Goal: Information Seeking & Learning: Find specific page/section

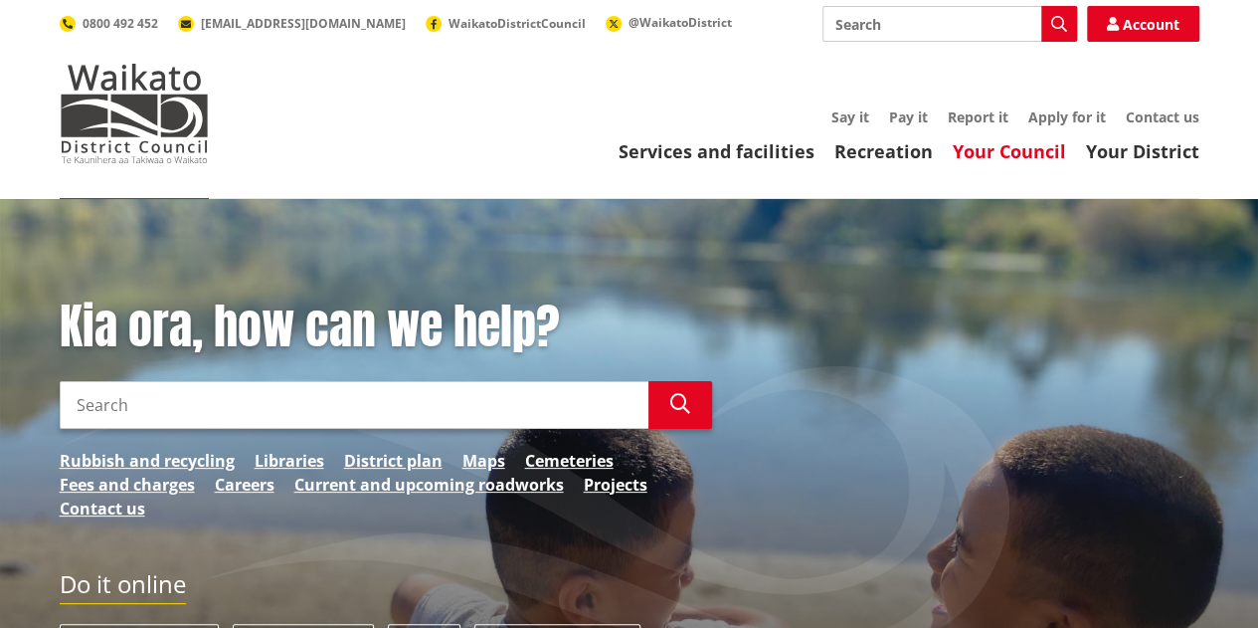
drag, startPoint x: 0, startPoint y: 0, endPoint x: 979, endPoint y: 146, distance: 989.8
click at [979, 146] on link "Your Council" at bounding box center [1009, 151] width 113 height 24
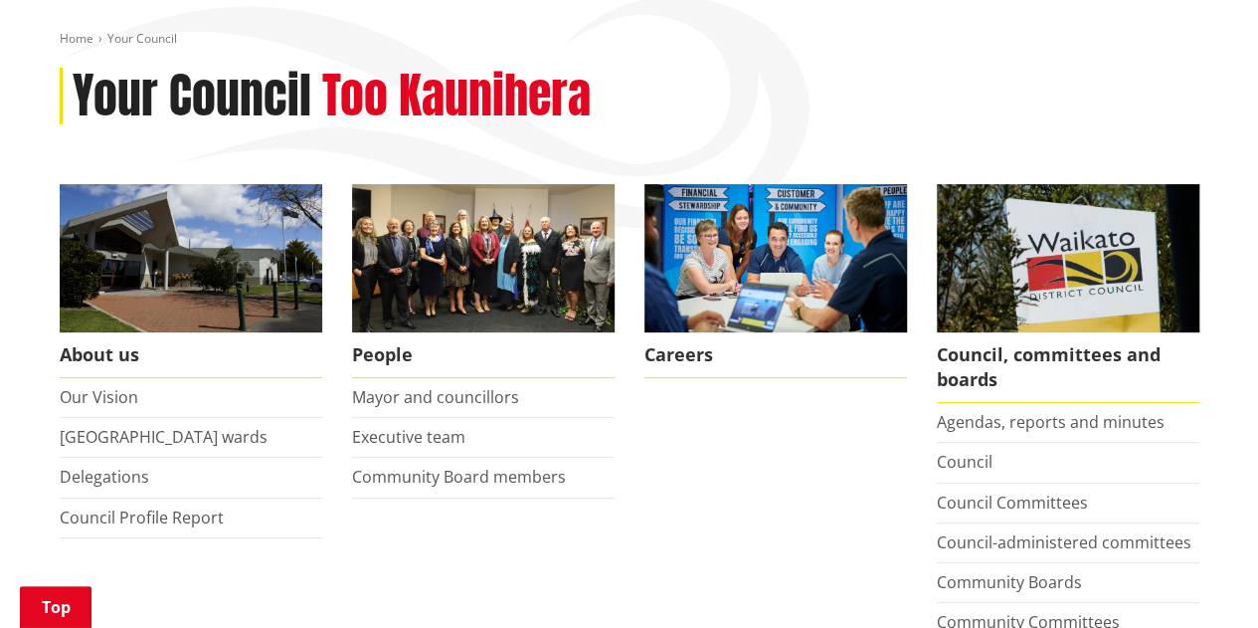
scroll to position [352, 0]
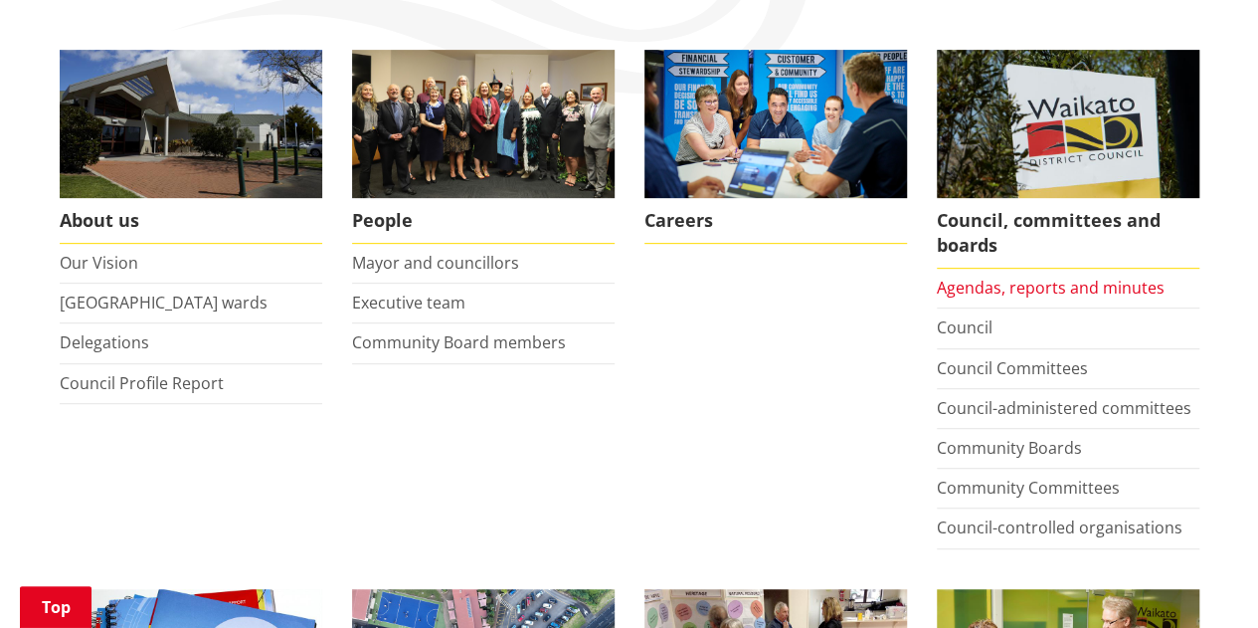
click at [1062, 282] on link "Agendas, reports and minutes" at bounding box center [1051, 288] width 228 height 22
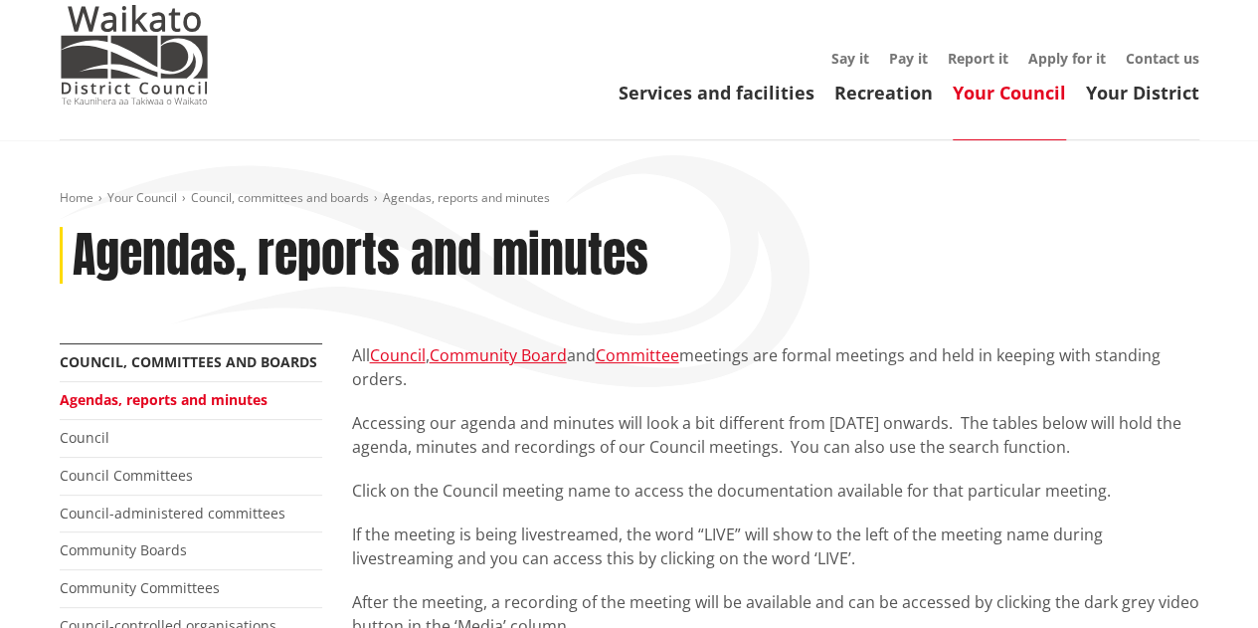
scroll to position [57, 0]
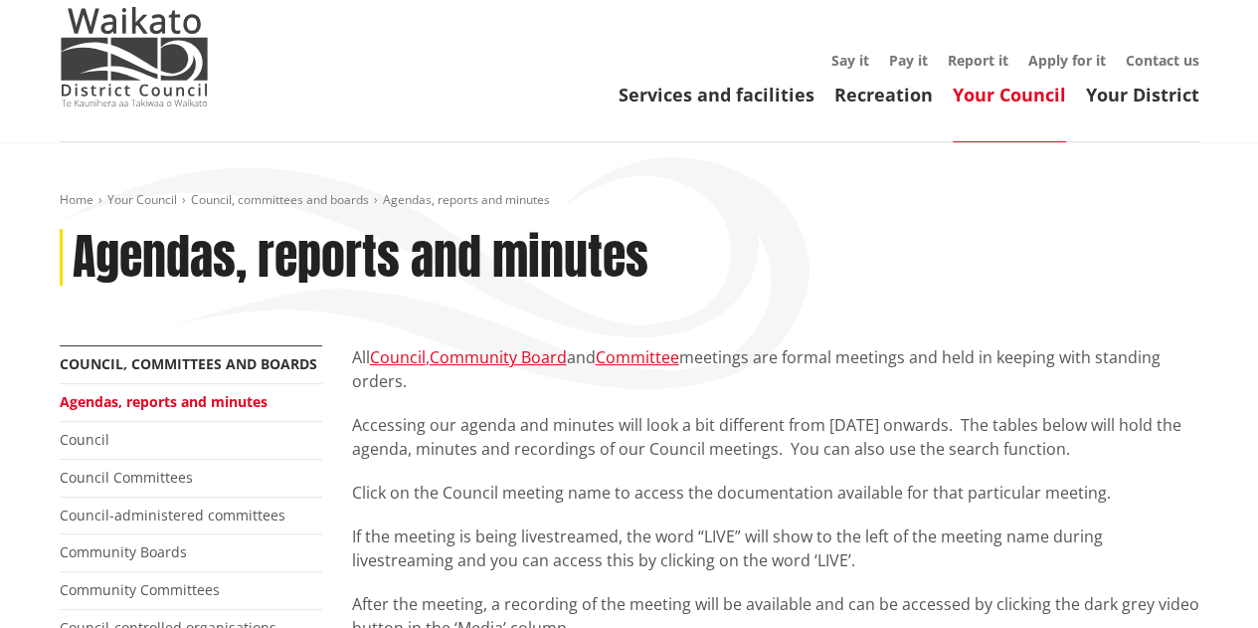
click at [967, 95] on link "Your Council" at bounding box center [1009, 95] width 113 height 24
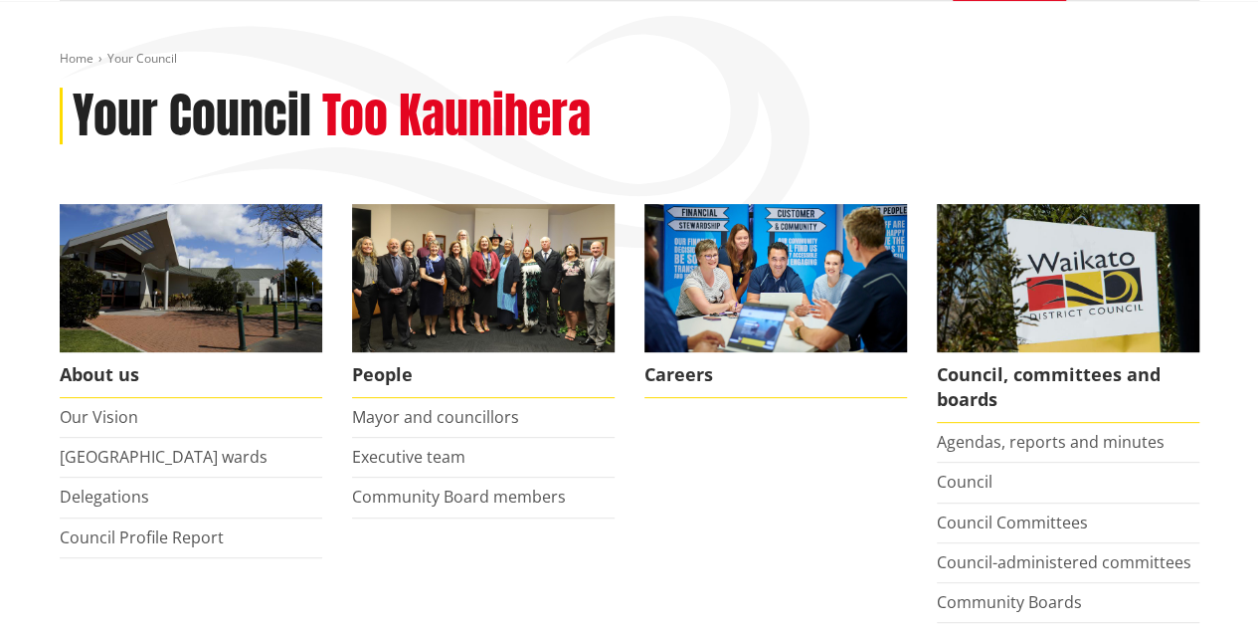
scroll to position [201, 0]
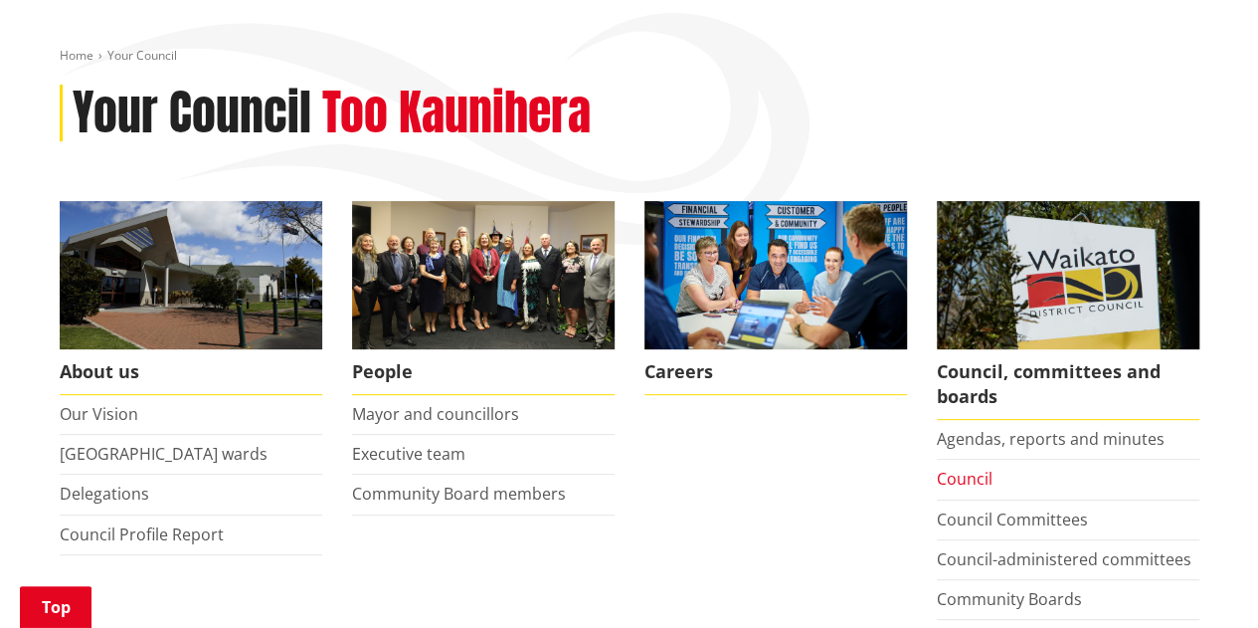
click at [971, 480] on link "Council" at bounding box center [965, 479] width 56 height 22
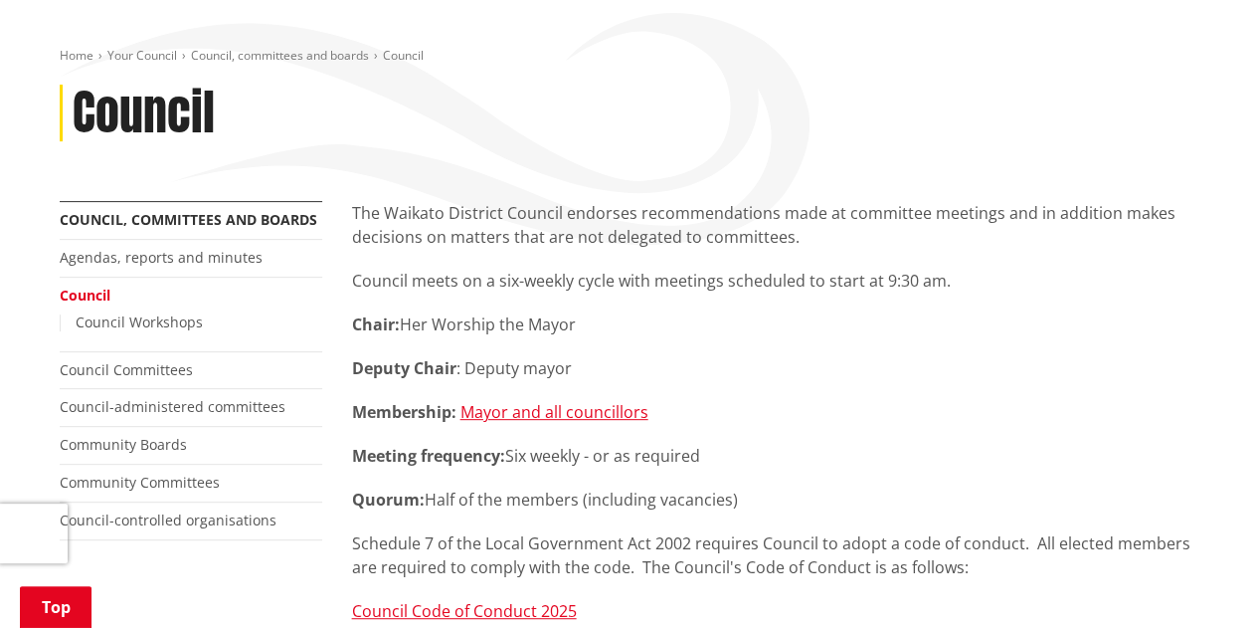
scroll to position [200, 0]
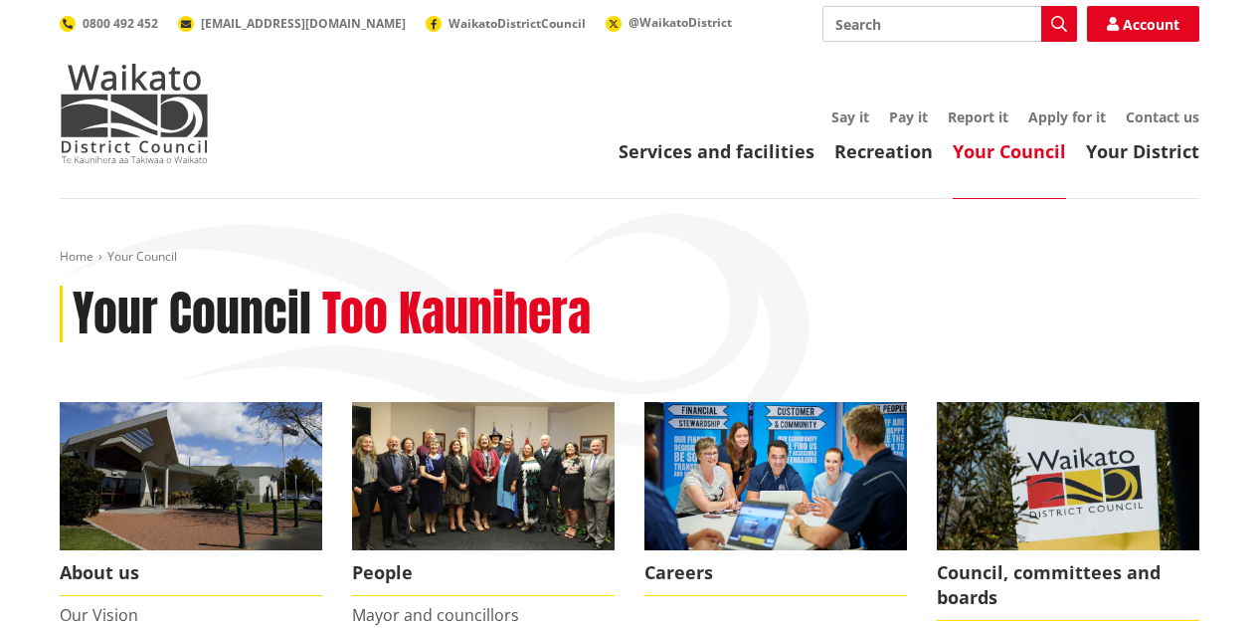
scroll to position [201, 0]
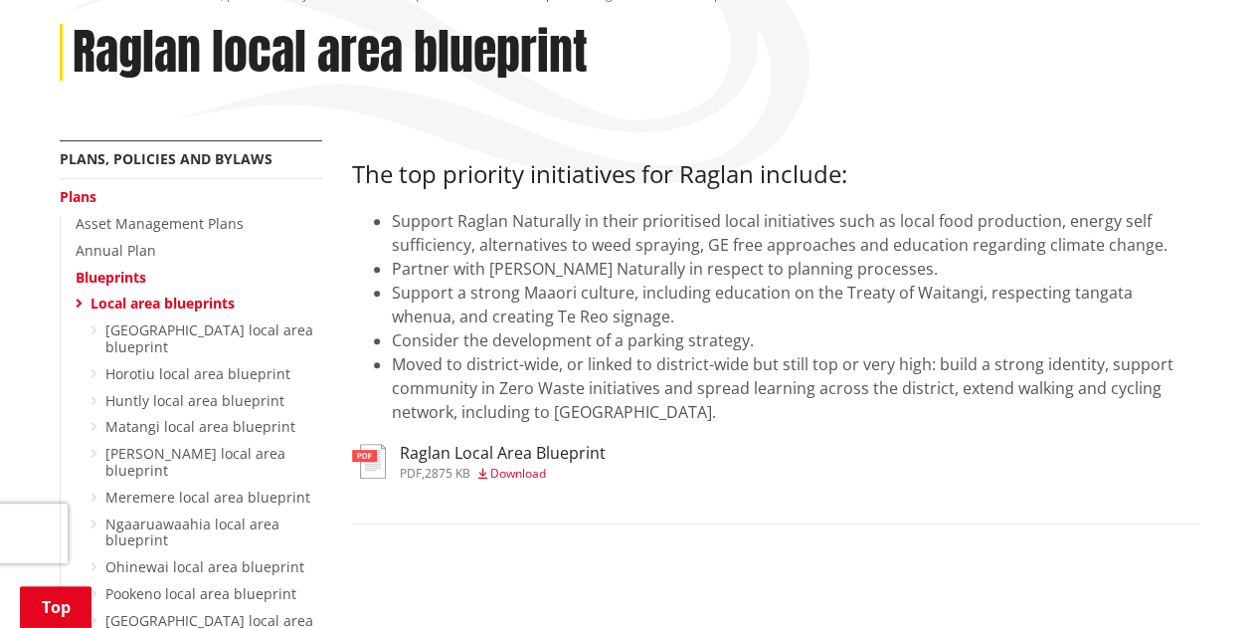
scroll to position [269, 0]
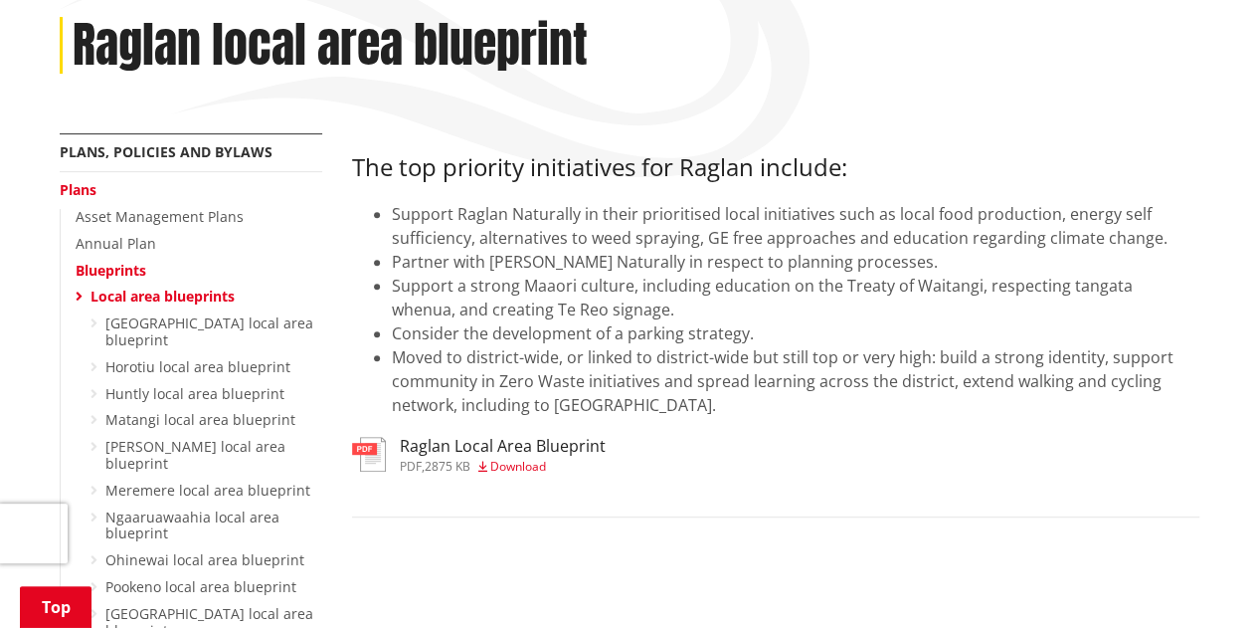
click at [583, 446] on h3 "Raglan Local Area Blueprint" at bounding box center [503, 446] width 206 height 19
